Goal: Book appointment/travel/reservation

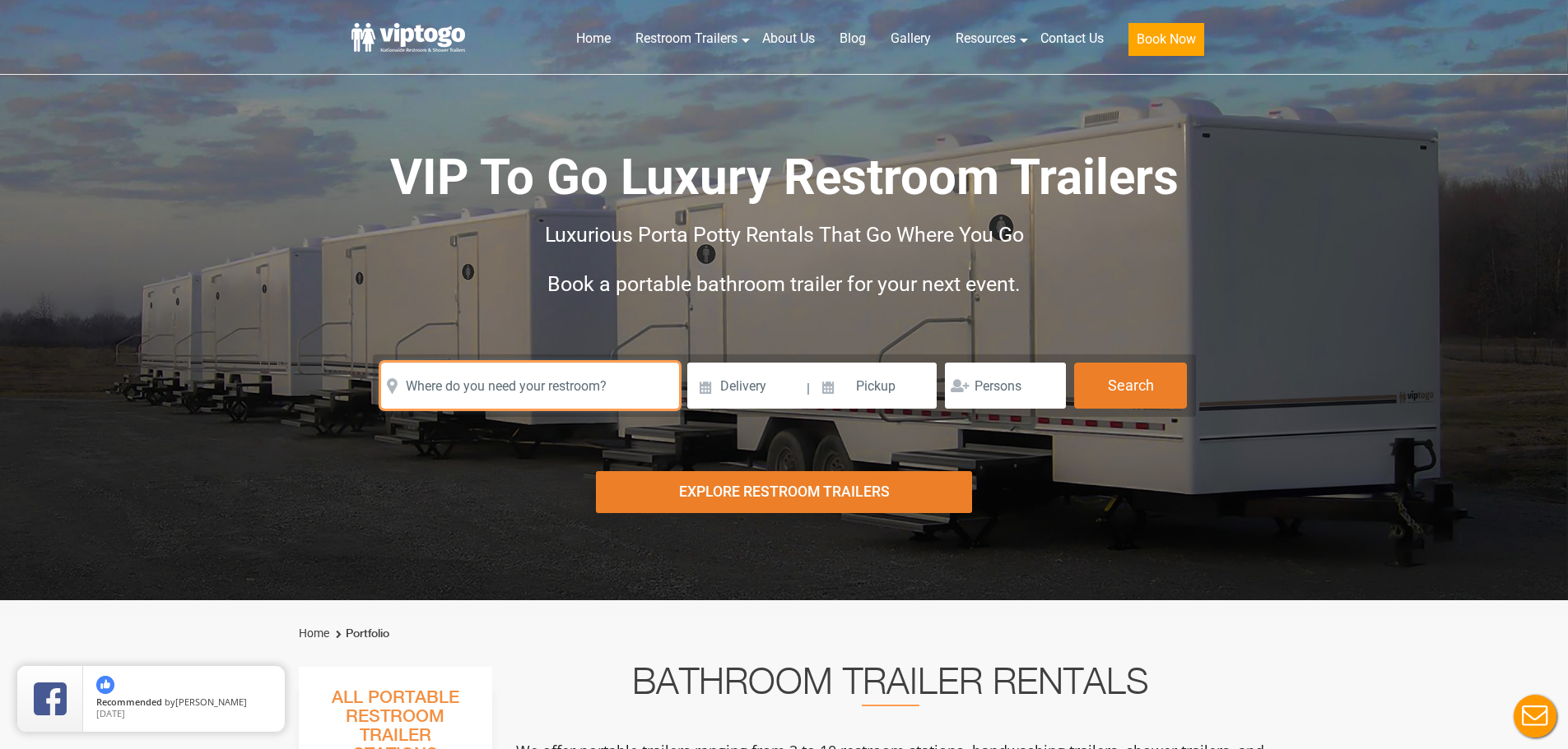
paste input "[GEOGRAPHIC_DATA], [US_STATE]"
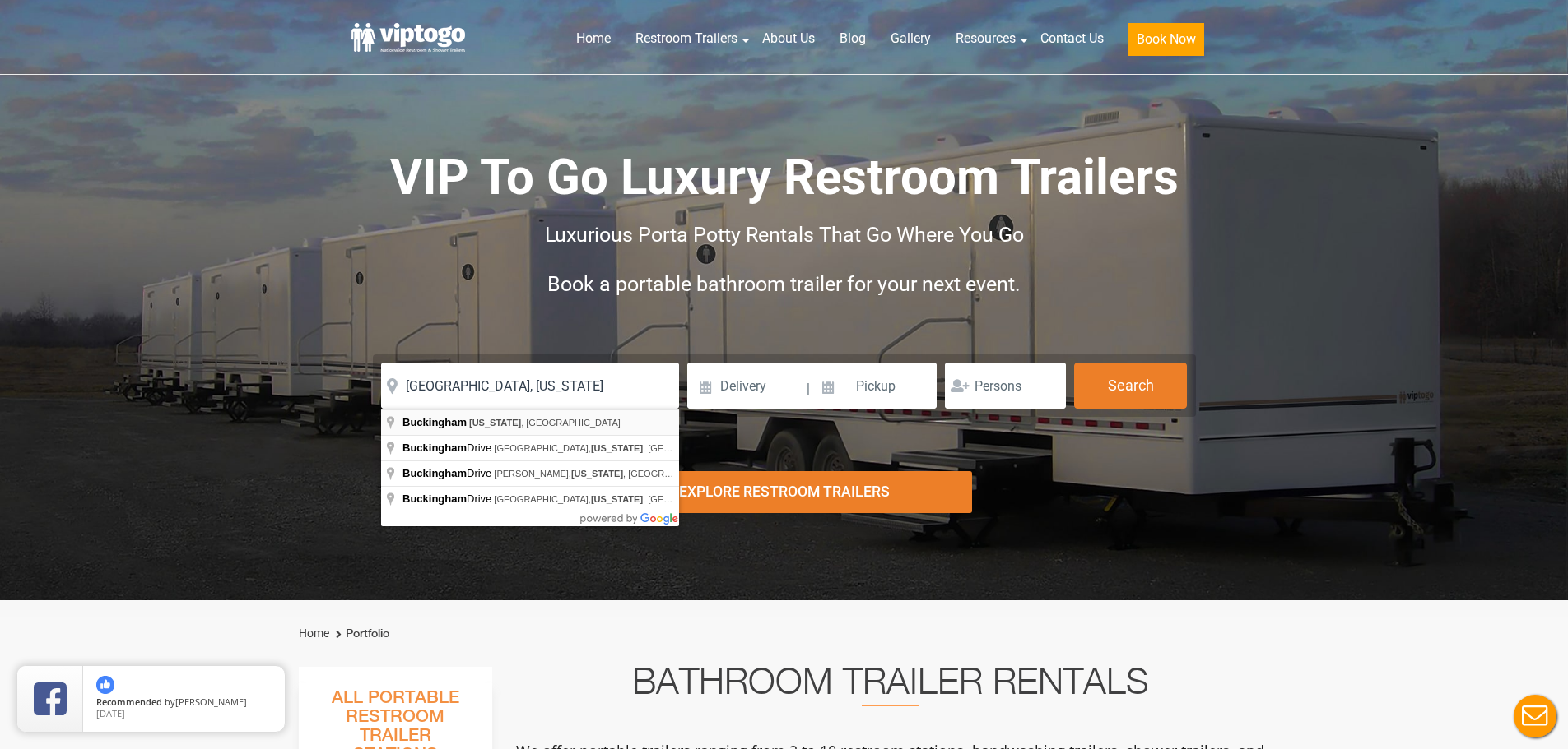
type input "[GEOGRAPHIC_DATA], [US_STATE], [GEOGRAPHIC_DATA]"
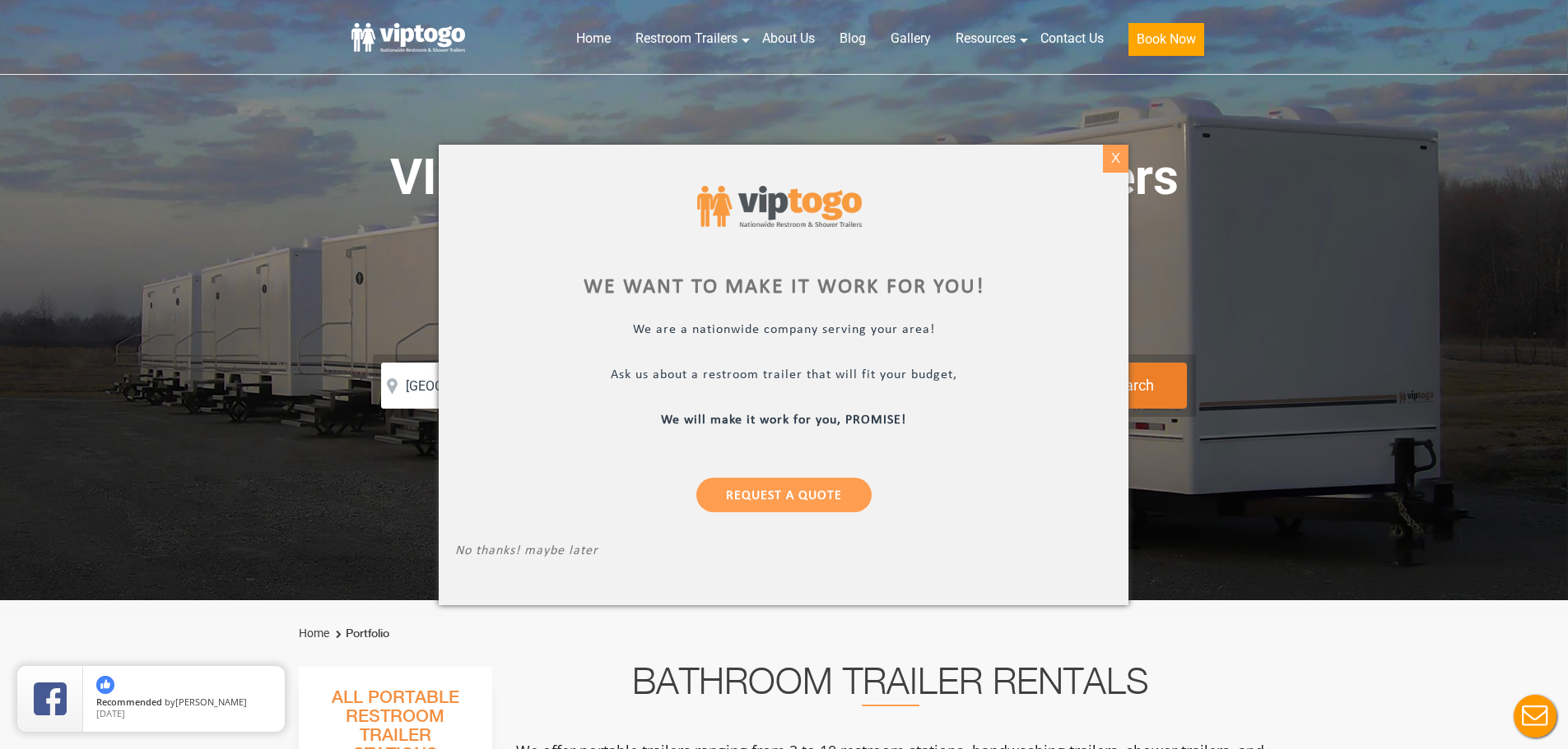
click at [1109, 150] on div "X" at bounding box center [1116, 159] width 26 height 28
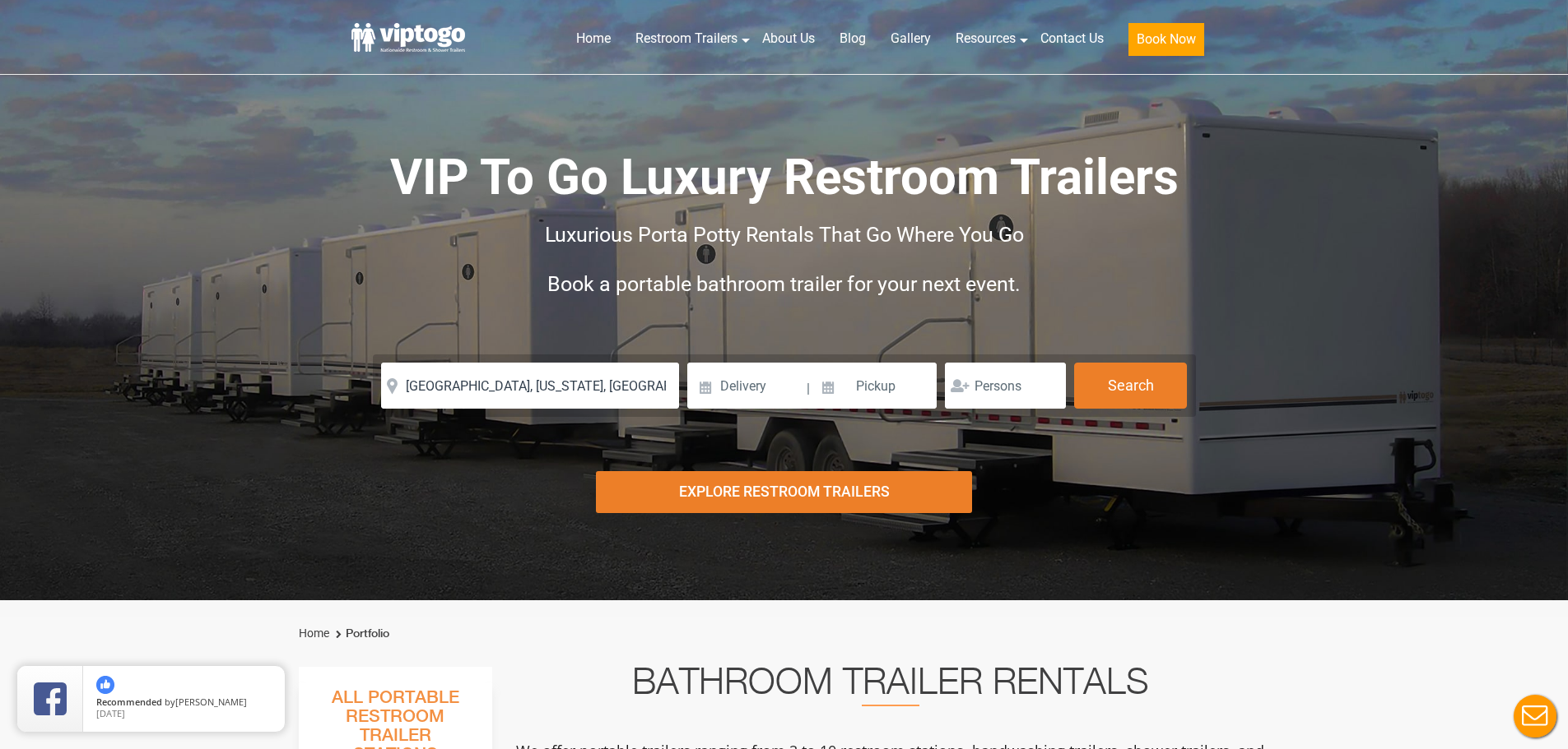
click at [56, 408] on div "Risk-Free Reservation! Free cancellation up to 48 hours before delivery. Book n…" at bounding box center [784, 300] width 1568 height 601
click at [748, 381] on input at bounding box center [746, 386] width 117 height 46
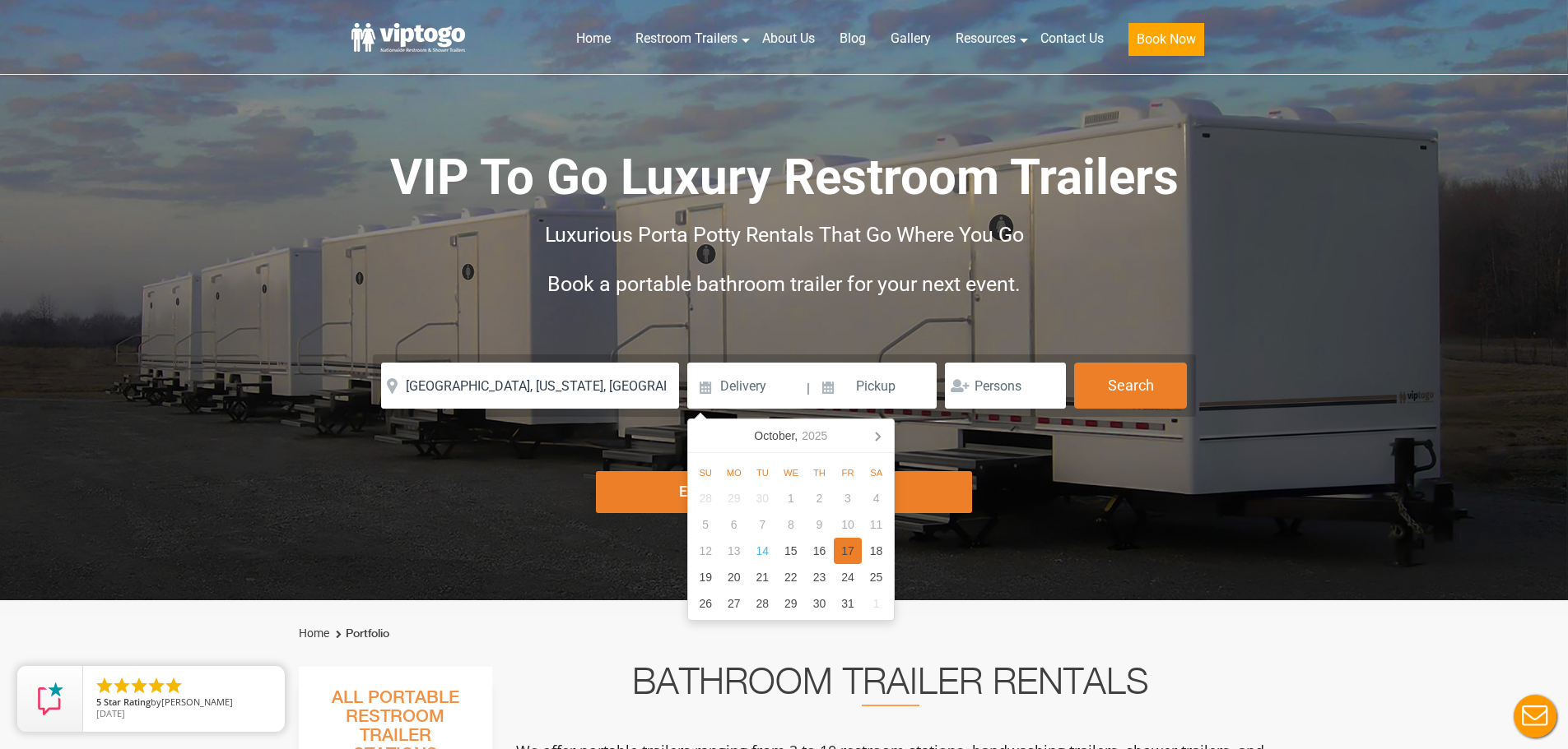
click at [850, 549] on div "17" at bounding box center [848, 551] width 28 height 26
type input "[DATE]"
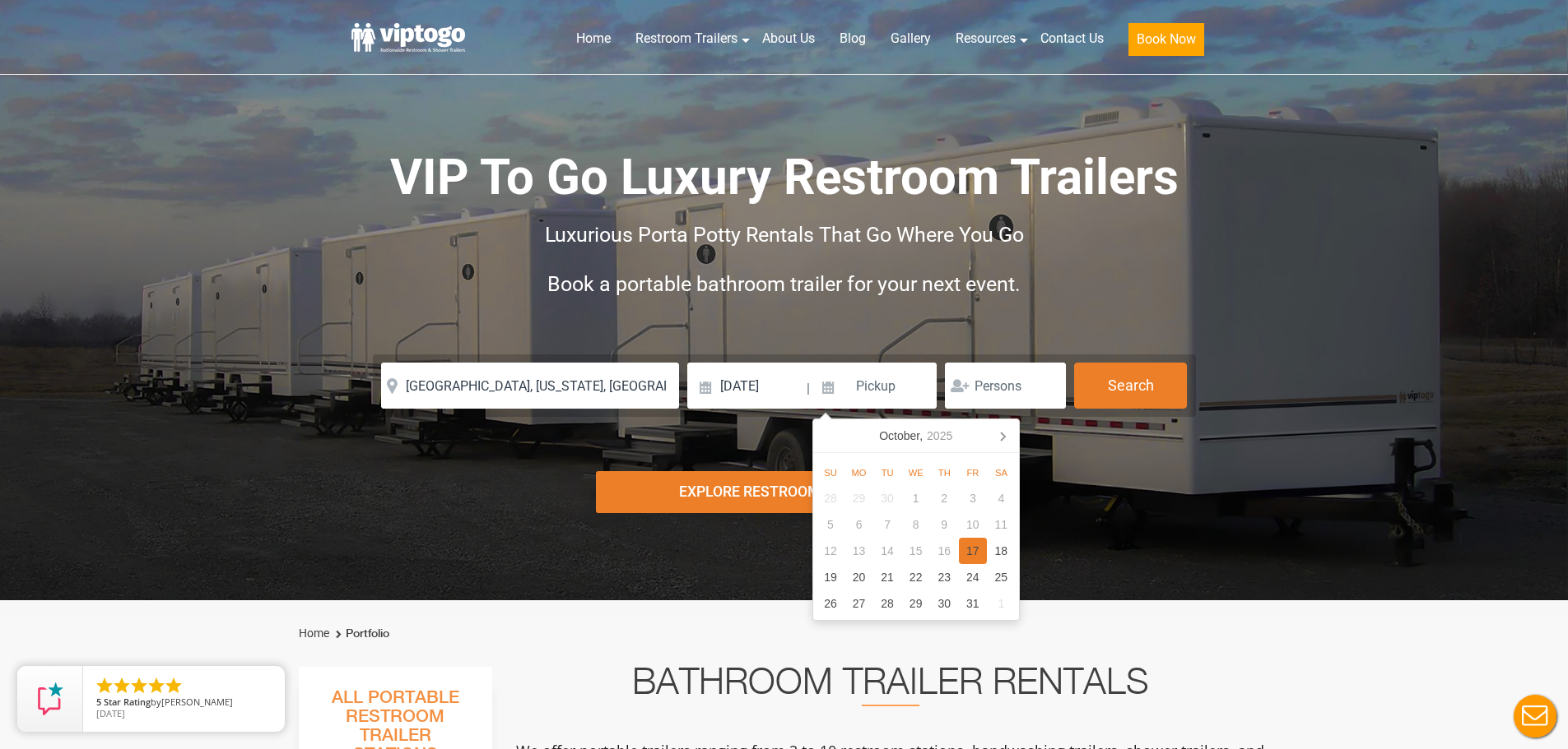
click at [965, 554] on div "17" at bounding box center [973, 551] width 28 height 26
type input "[DATE]"
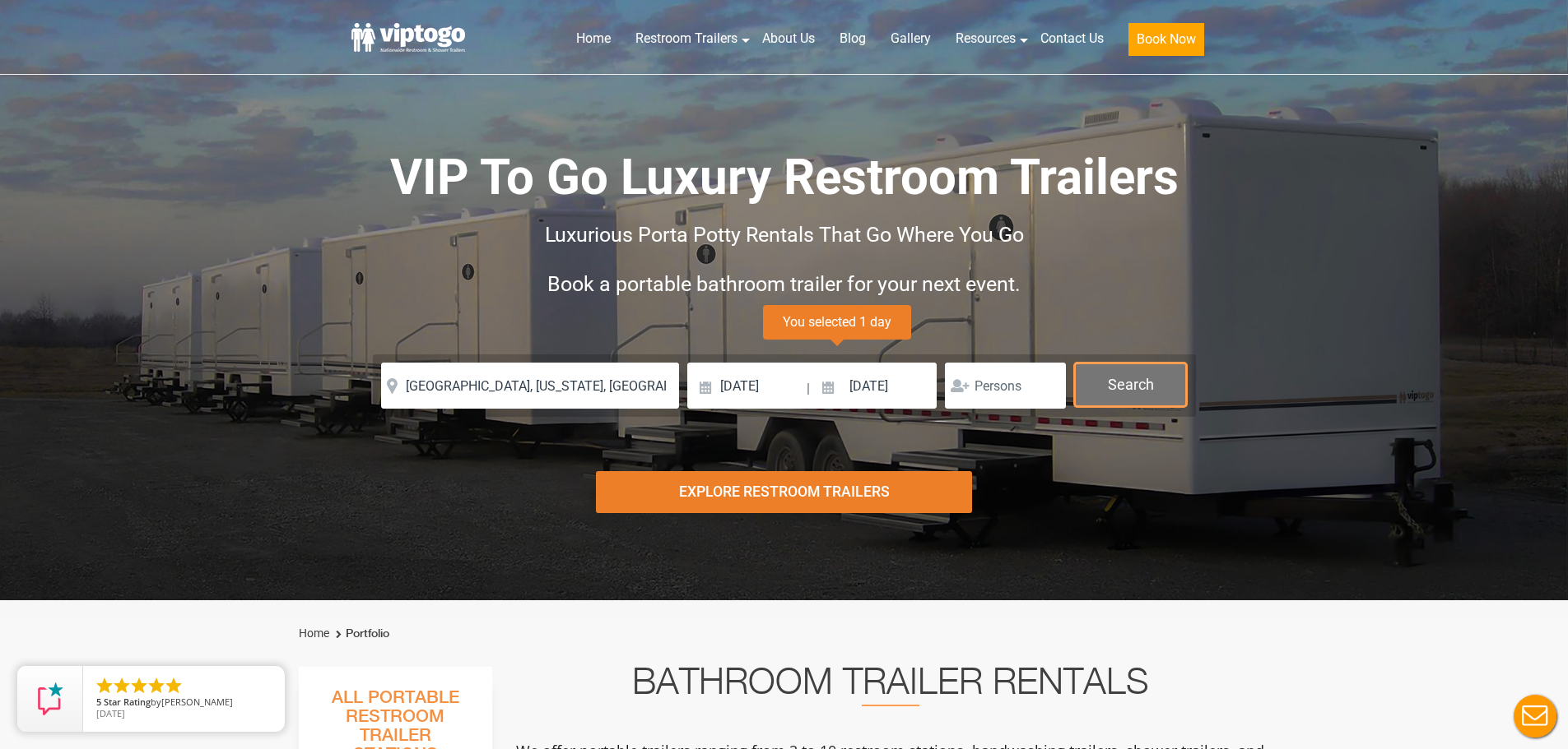
click at [1148, 383] on button "Search" at bounding box center [1130, 385] width 113 height 44
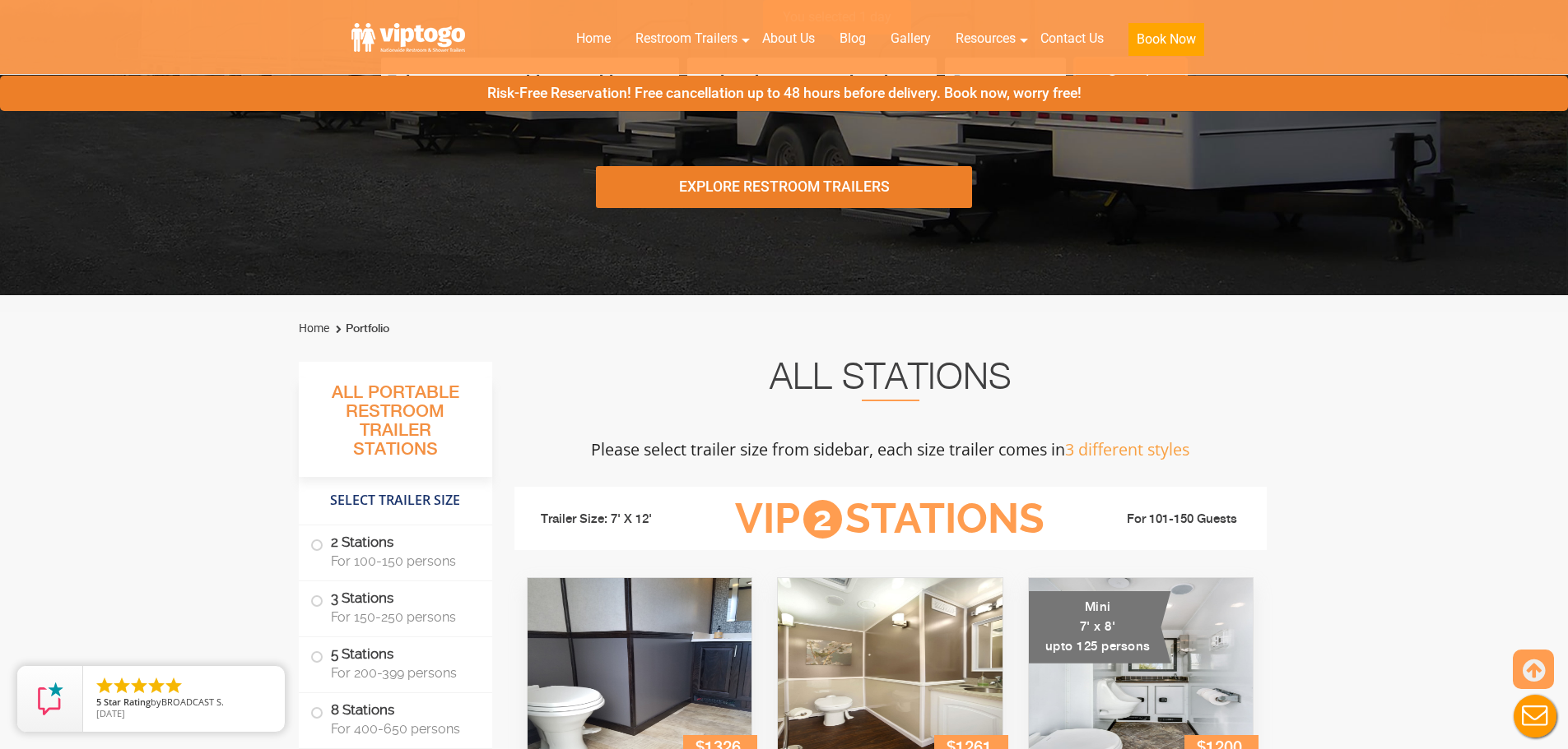
scroll to position [255, 0]
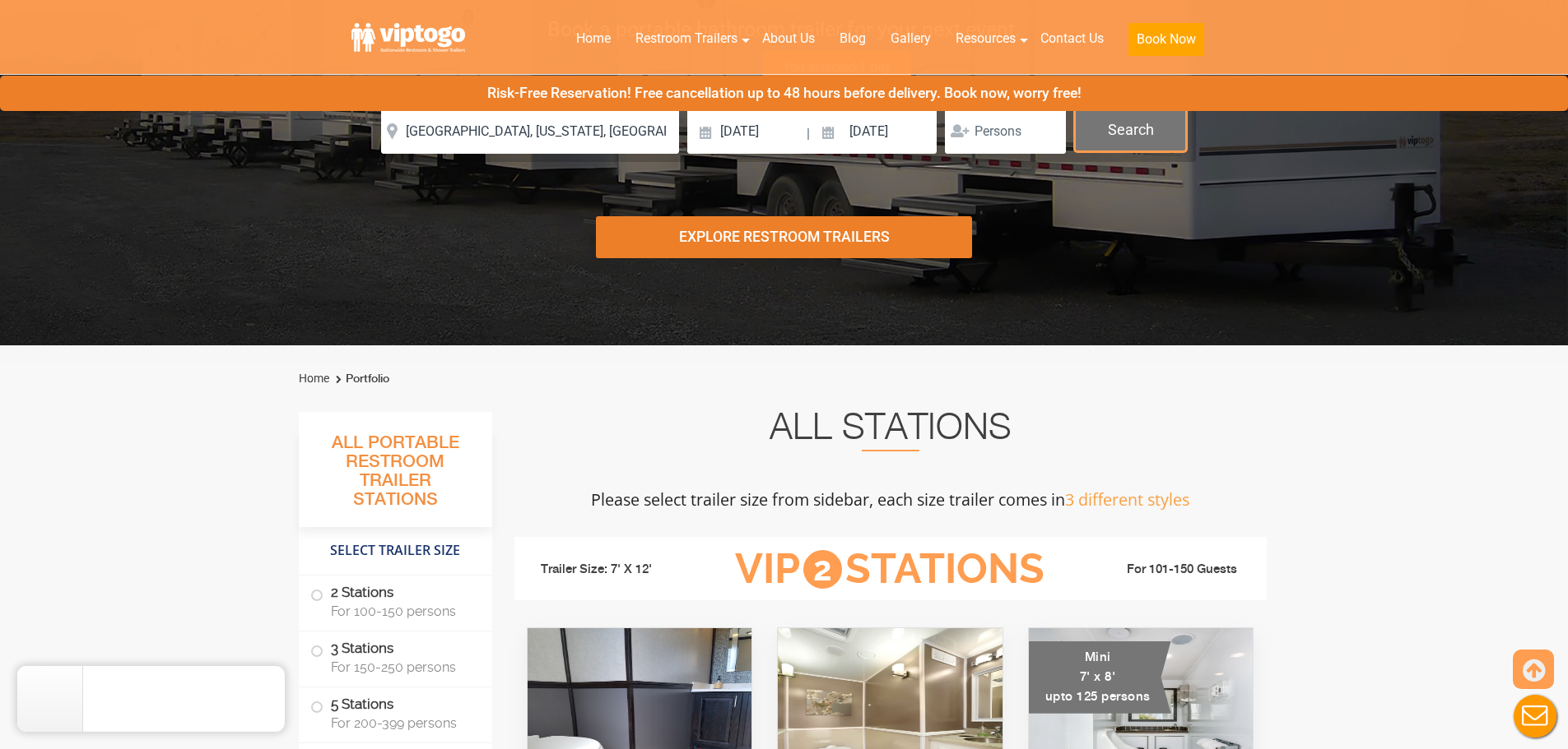
click at [1130, 113] on button "Search" at bounding box center [1130, 130] width 113 height 44
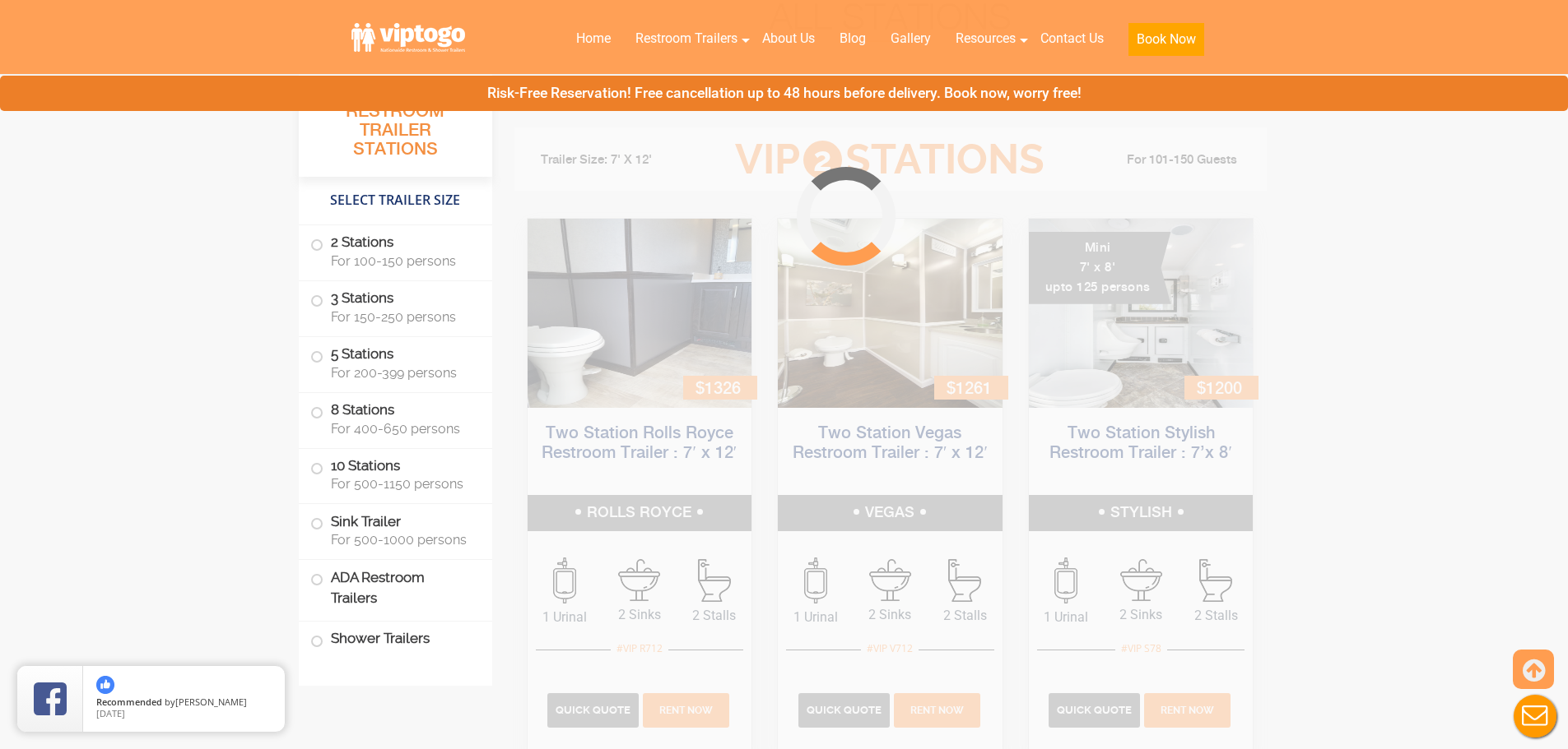
scroll to position [667, 0]
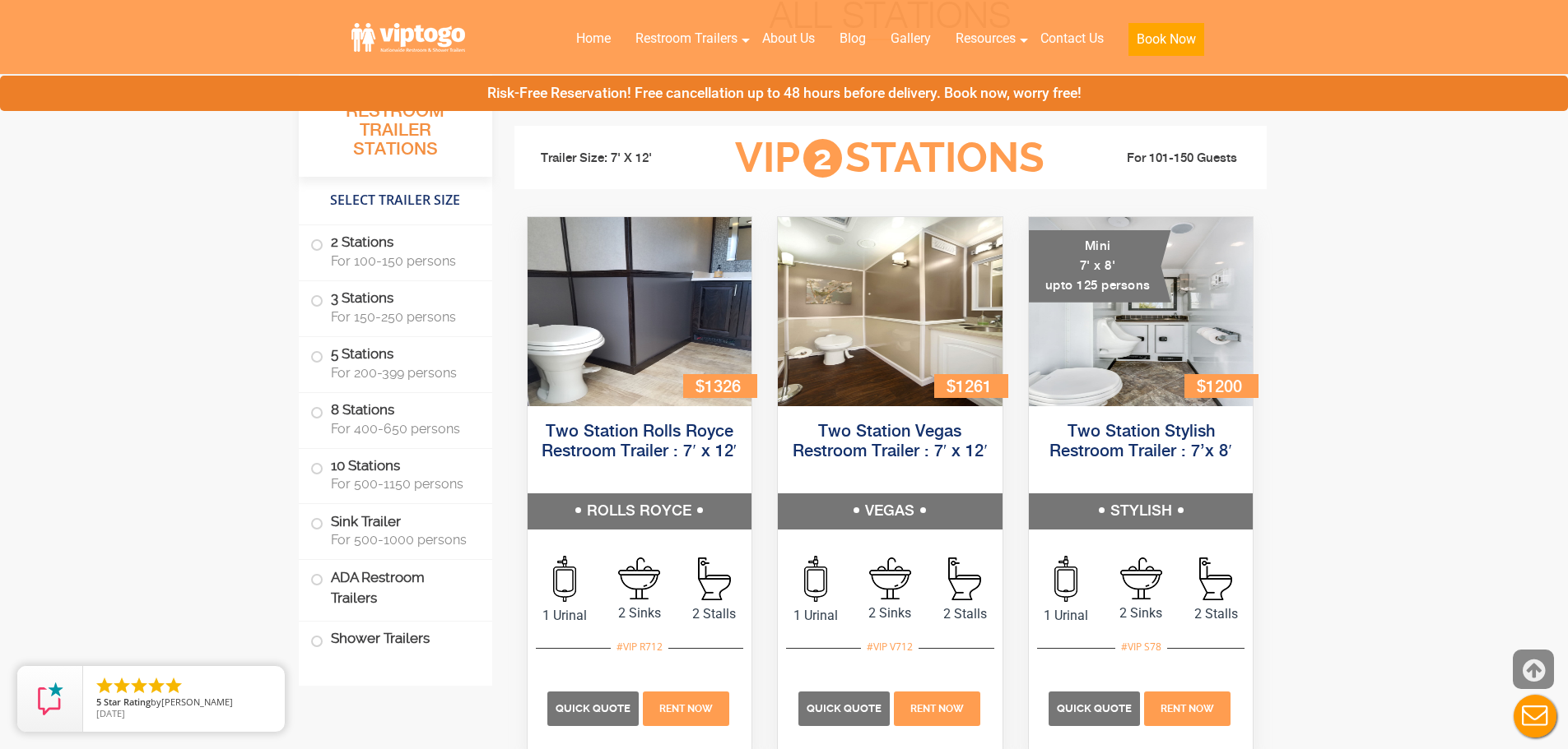
click at [1541, 684] on icon at bounding box center [1533, 671] width 22 height 40
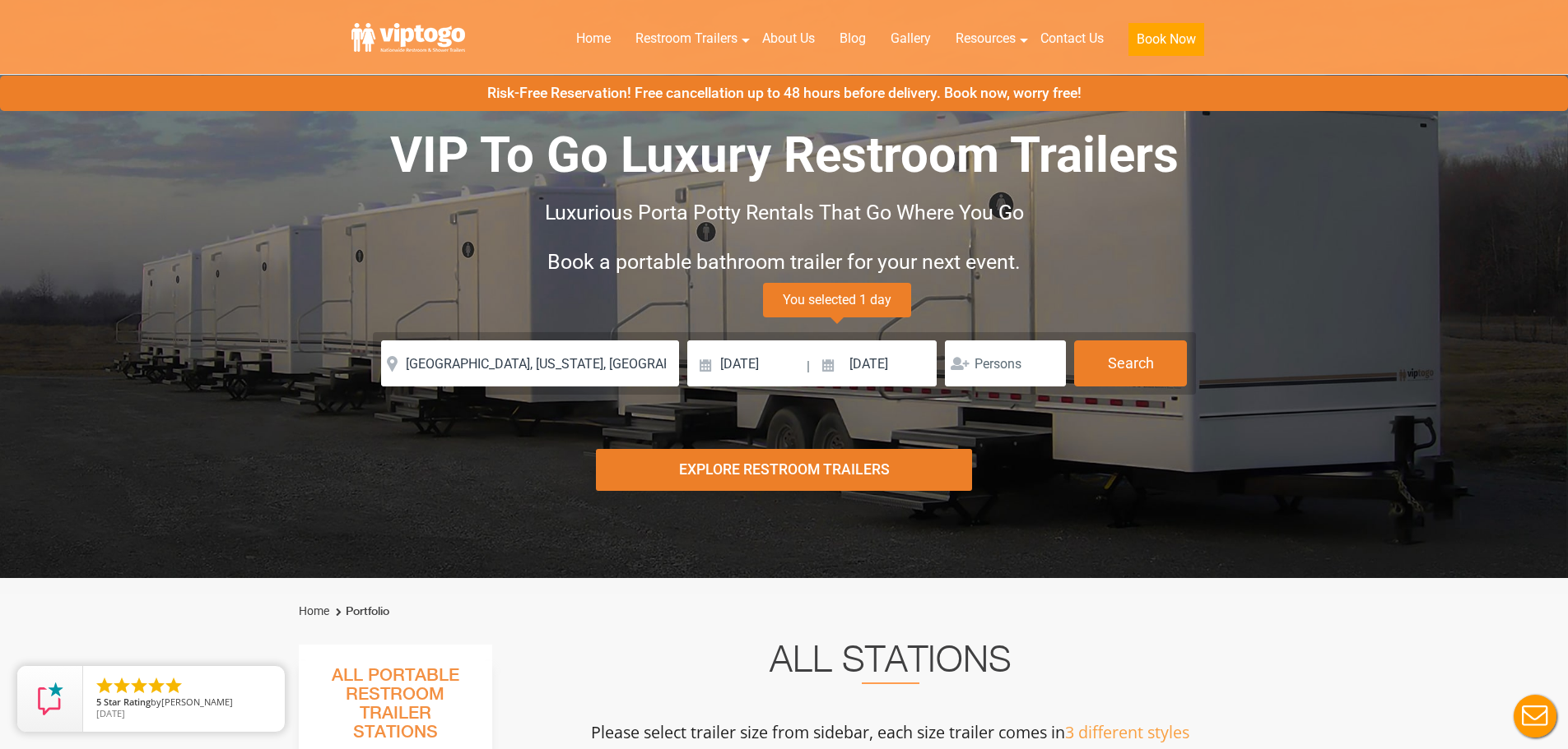
scroll to position [0, 0]
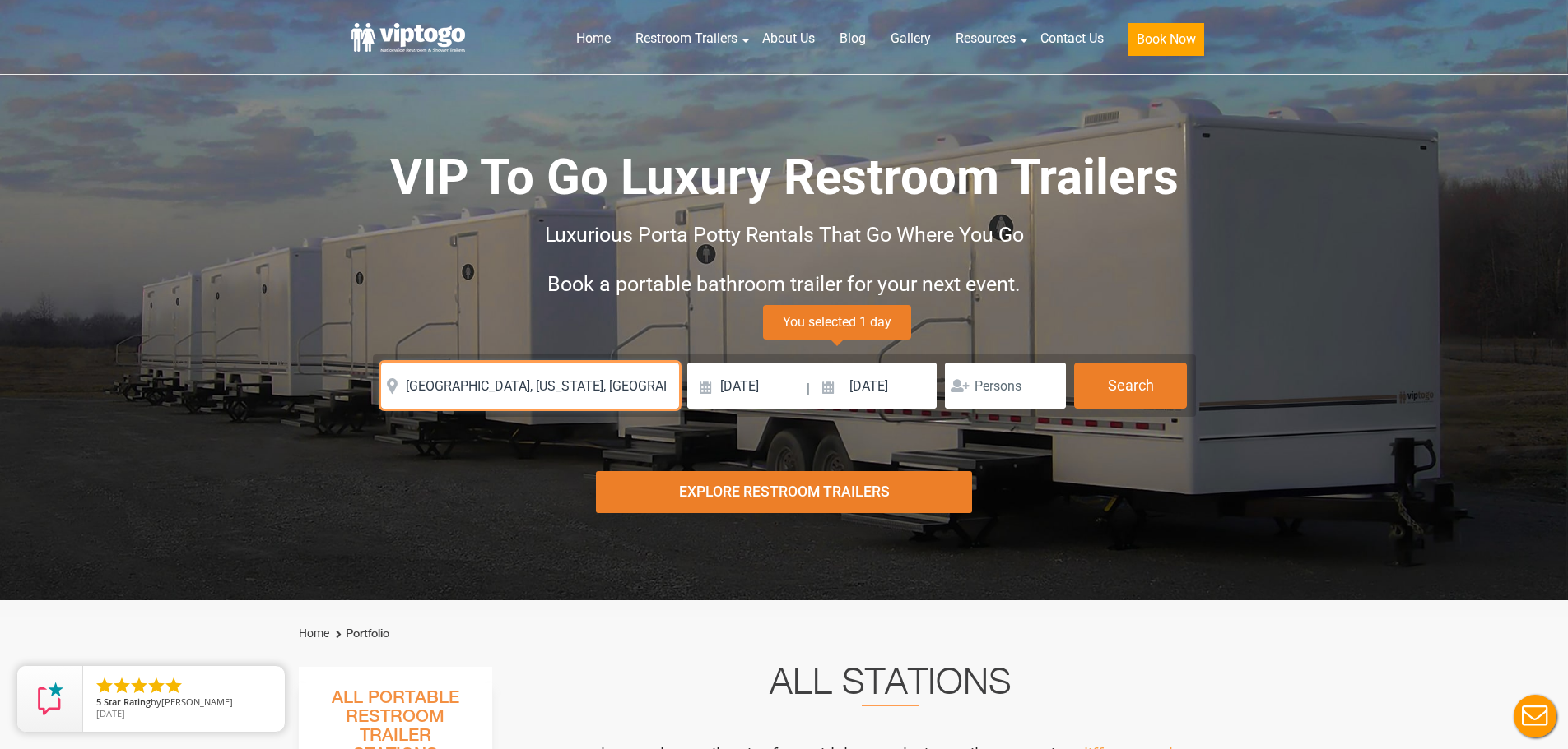
drag, startPoint x: 590, startPoint y: 385, endPoint x: 366, endPoint y: 381, distance: 224.0
click at [366, 381] on div "Please Input Valid address with zipcode Please Input Valid address with zipcode…" at bounding box center [784, 386] width 864 height 62
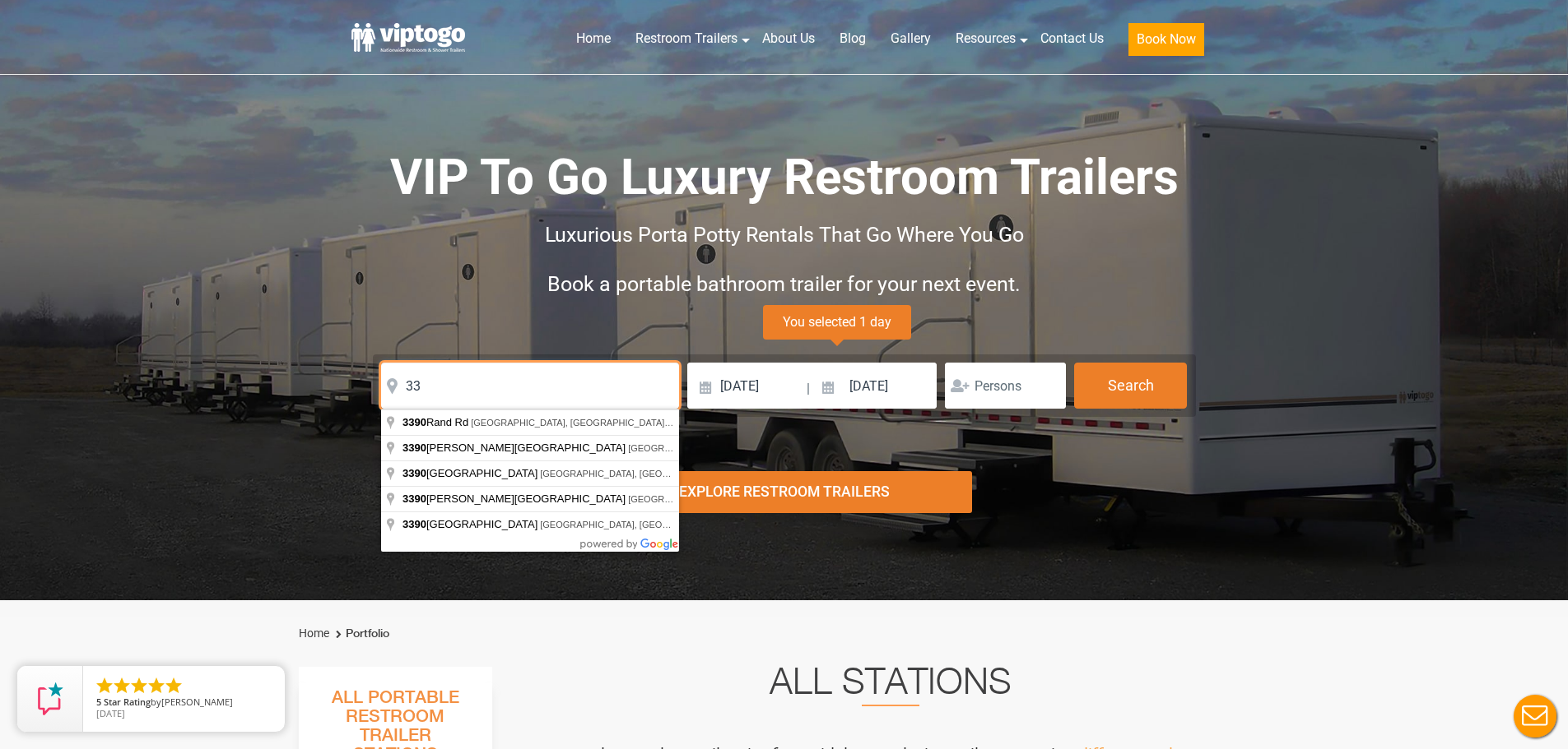
type input "3"
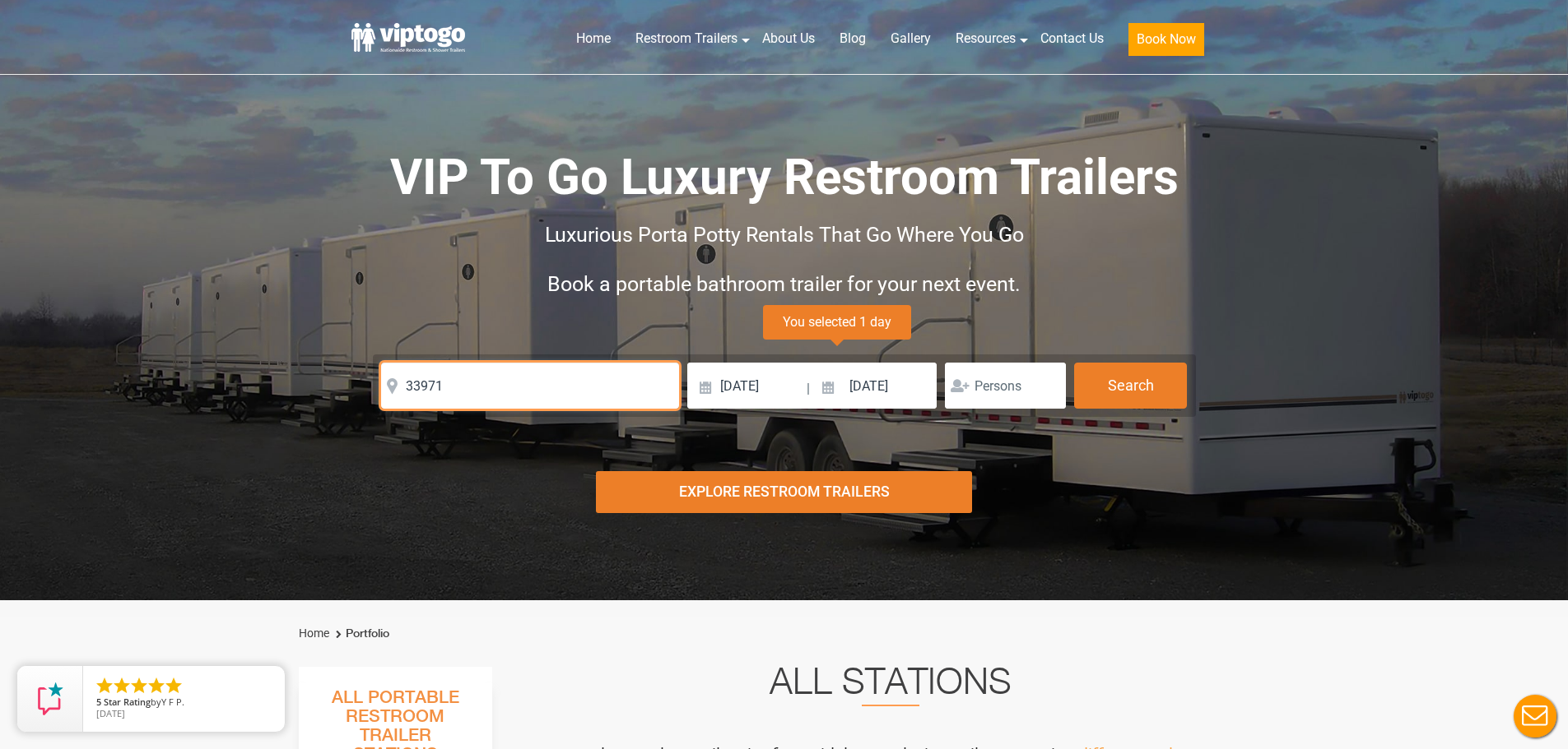
click at [466, 369] on input "33971" at bounding box center [530, 386] width 298 height 46
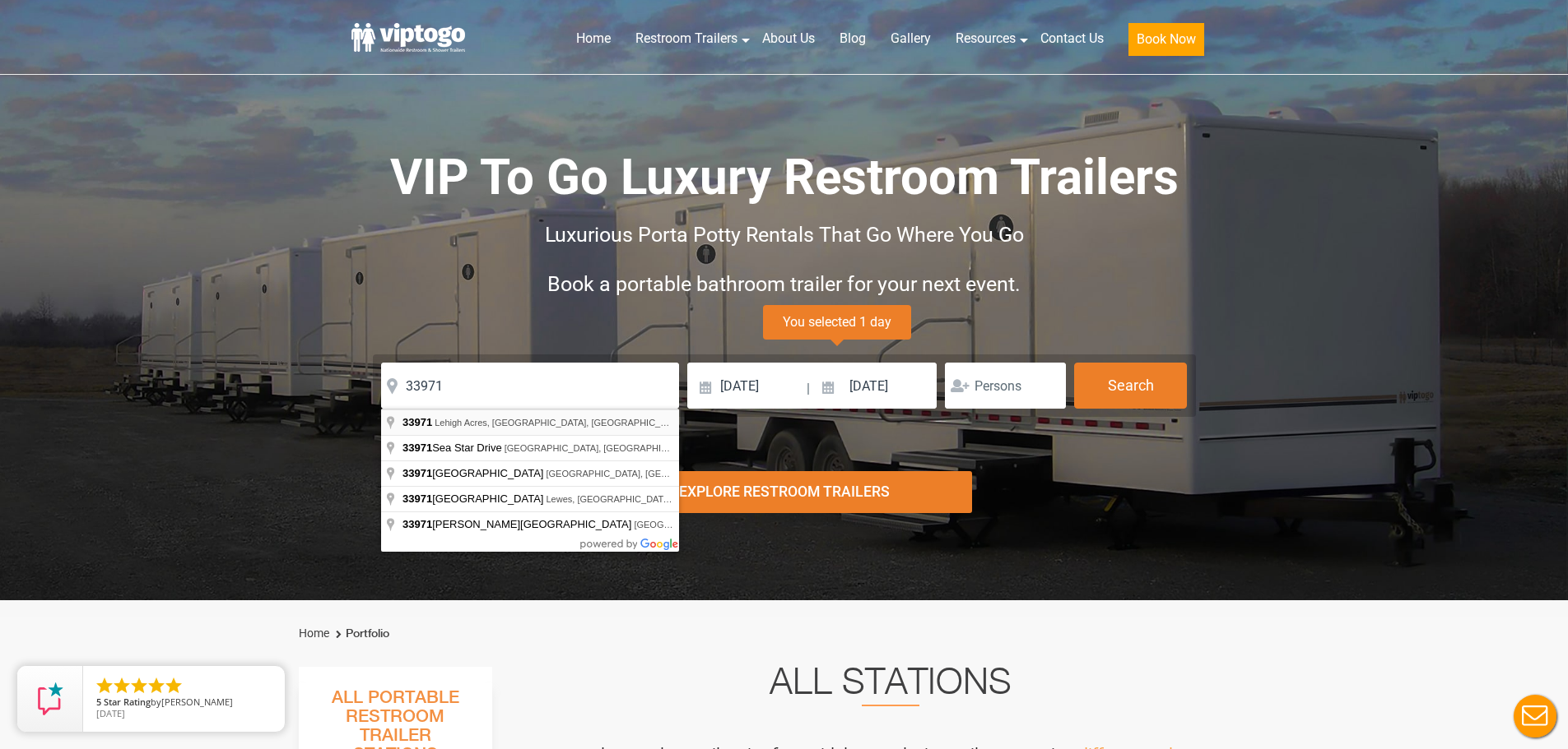
type input "[GEOGRAPHIC_DATA], [GEOGRAPHIC_DATA]"
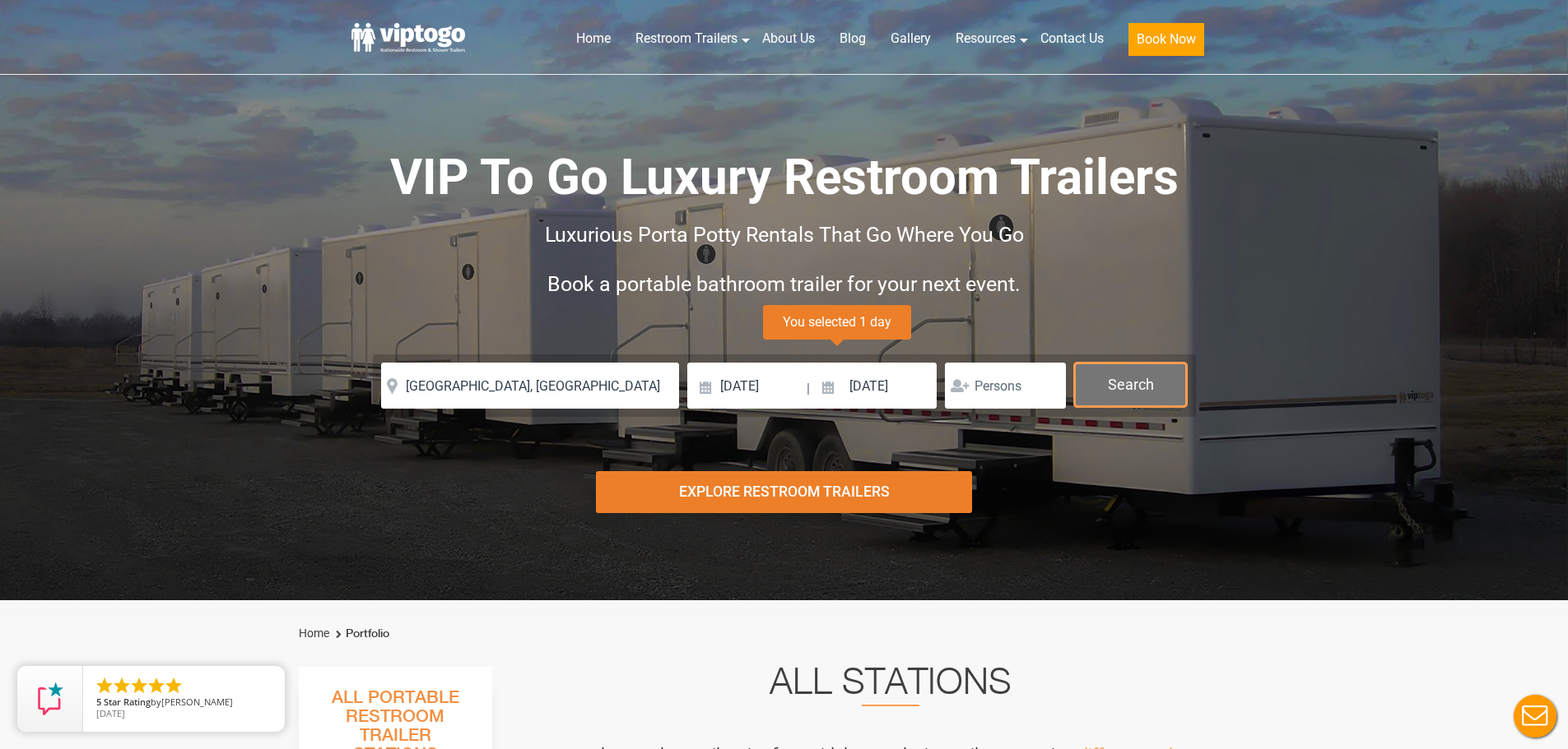
click at [1154, 383] on button "Search" at bounding box center [1130, 385] width 113 height 44
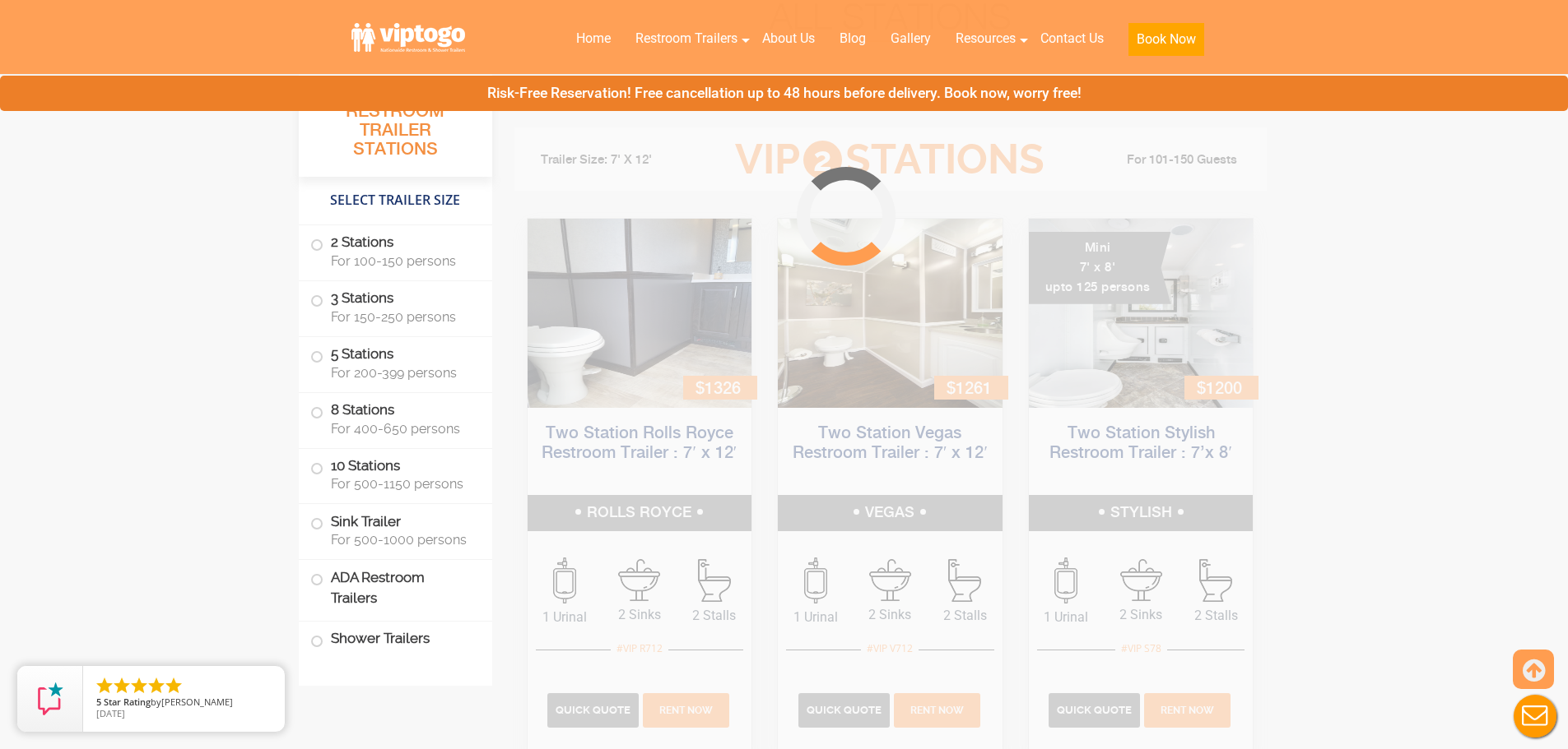
scroll to position [667, 0]
